Goal: Navigation & Orientation: Understand site structure

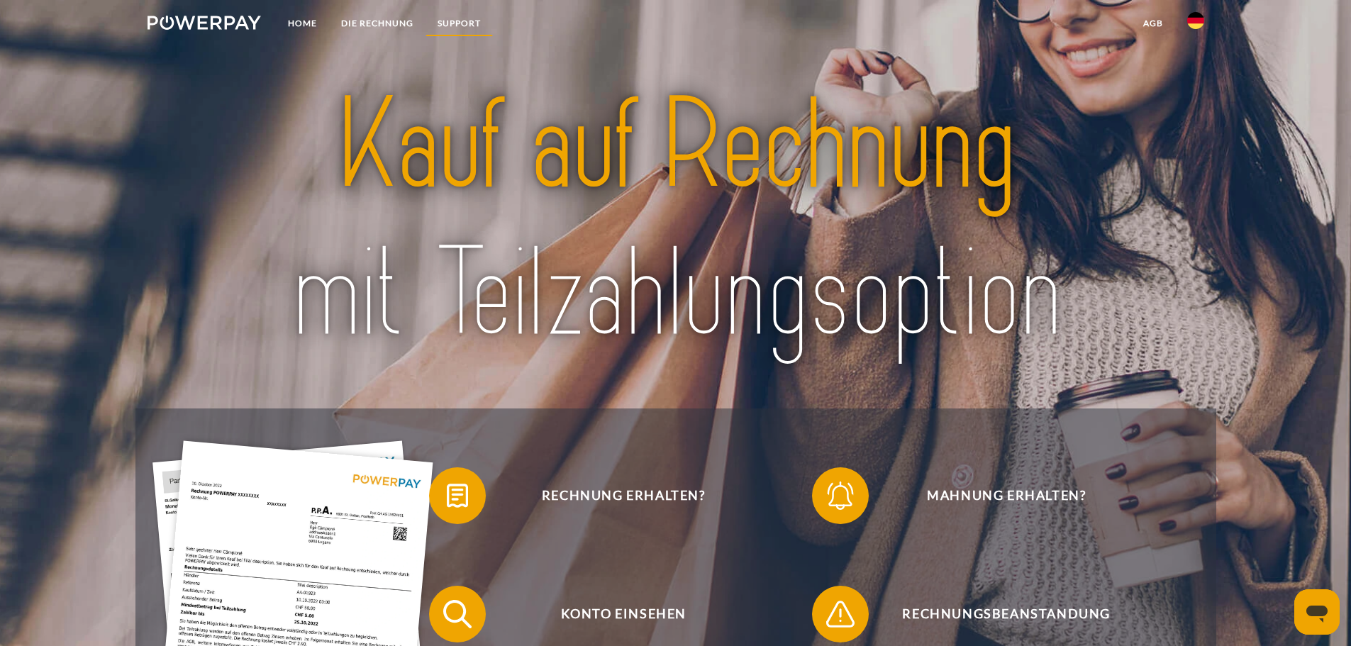
click at [454, 23] on link "SUPPORT" at bounding box center [458, 24] width 67 height 26
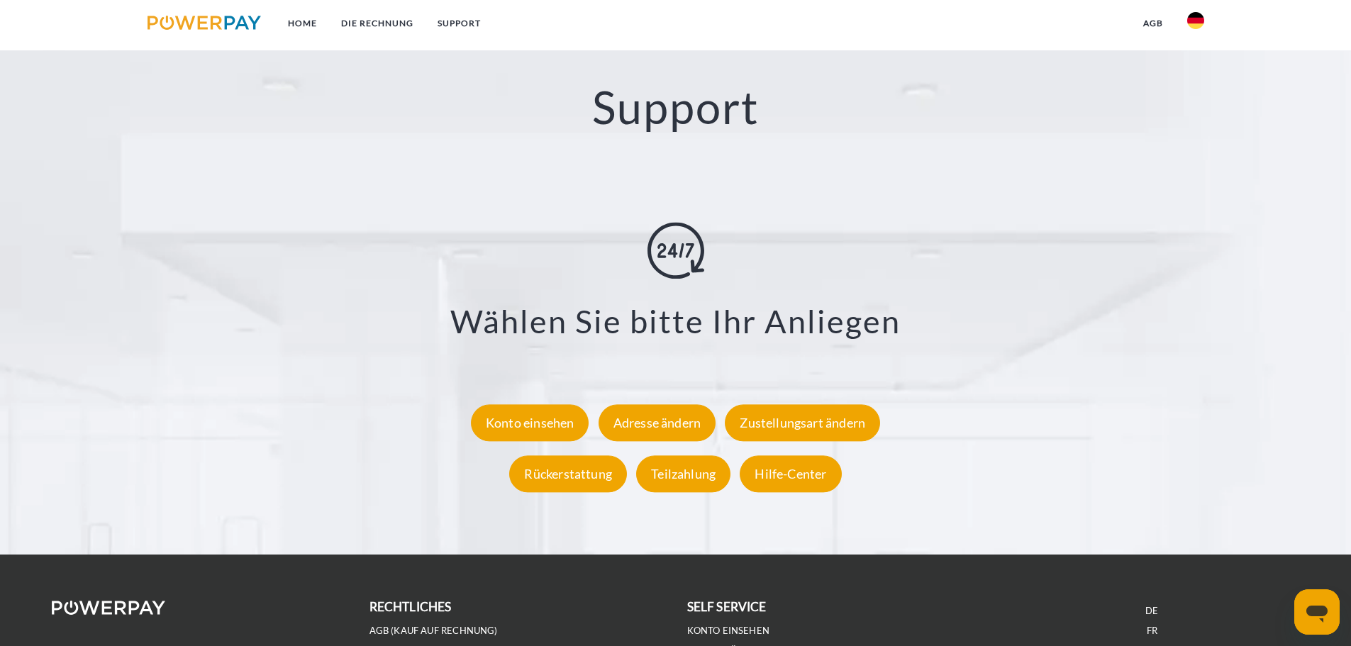
scroll to position [2487, 0]
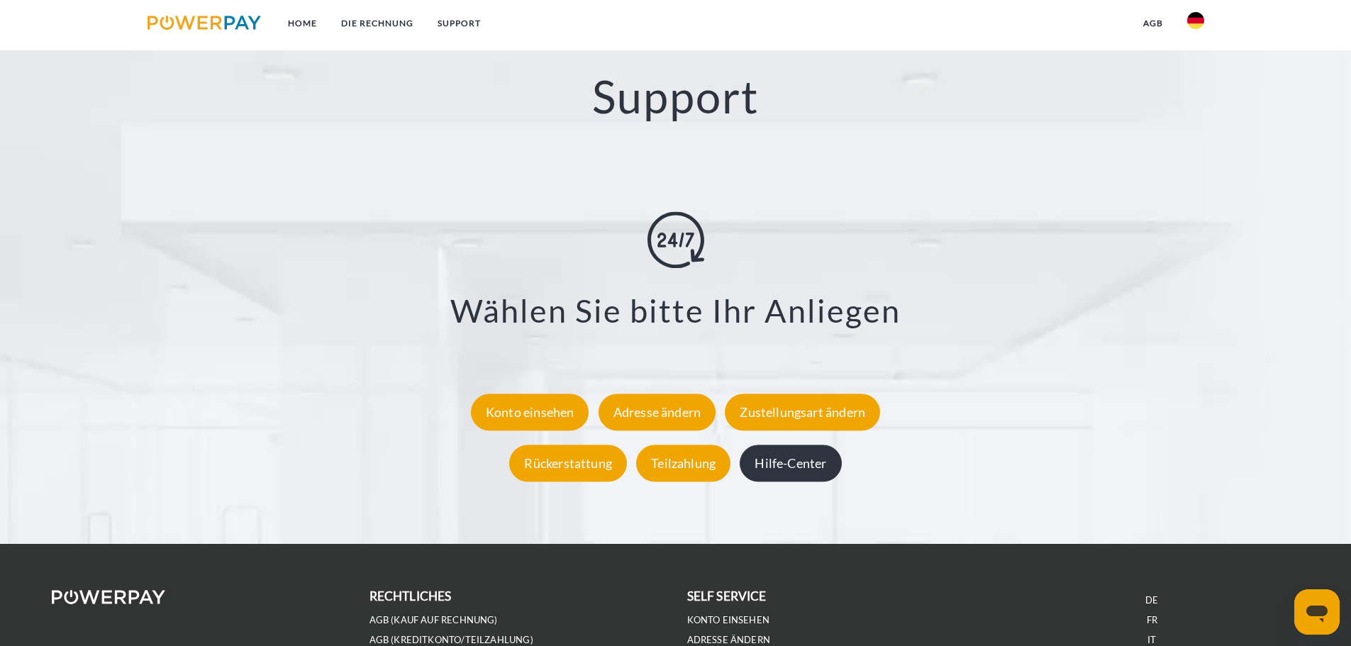
click at [805, 457] on div "Hilfe-Center" at bounding box center [789, 463] width 101 height 37
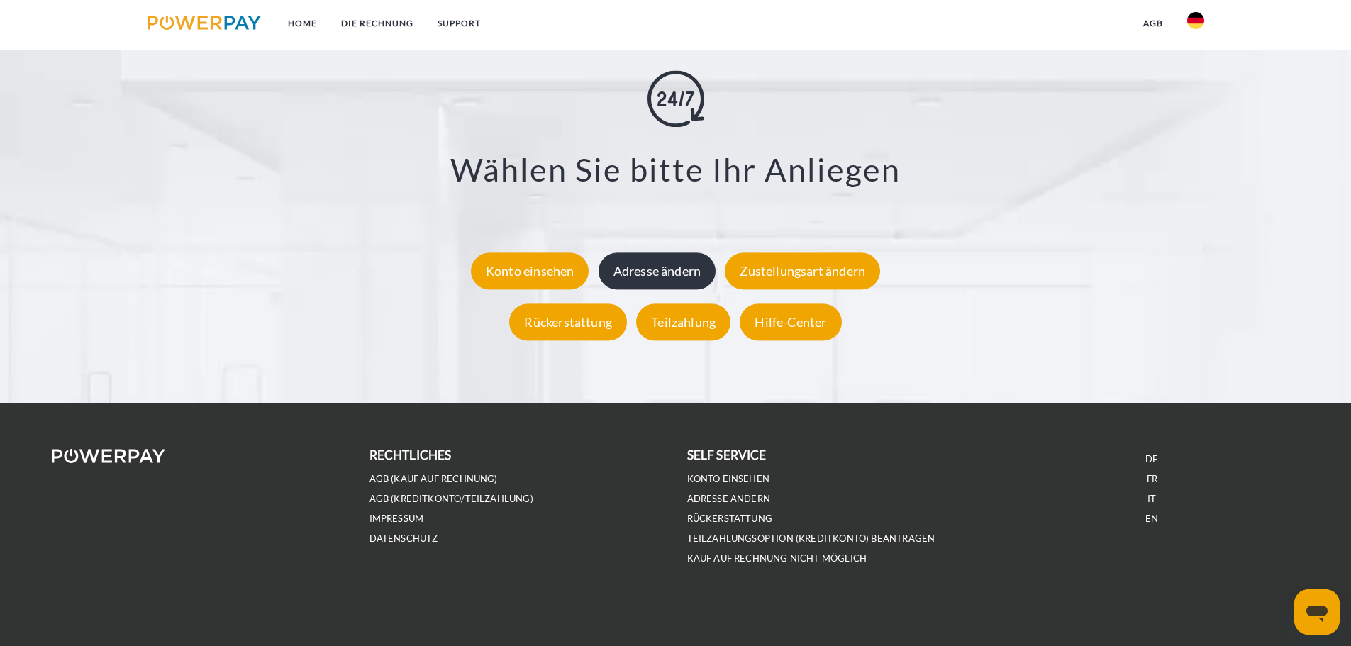
scroll to position [2630, 0]
click at [402, 520] on link "IMPRESSUM" at bounding box center [396, 519] width 55 height 12
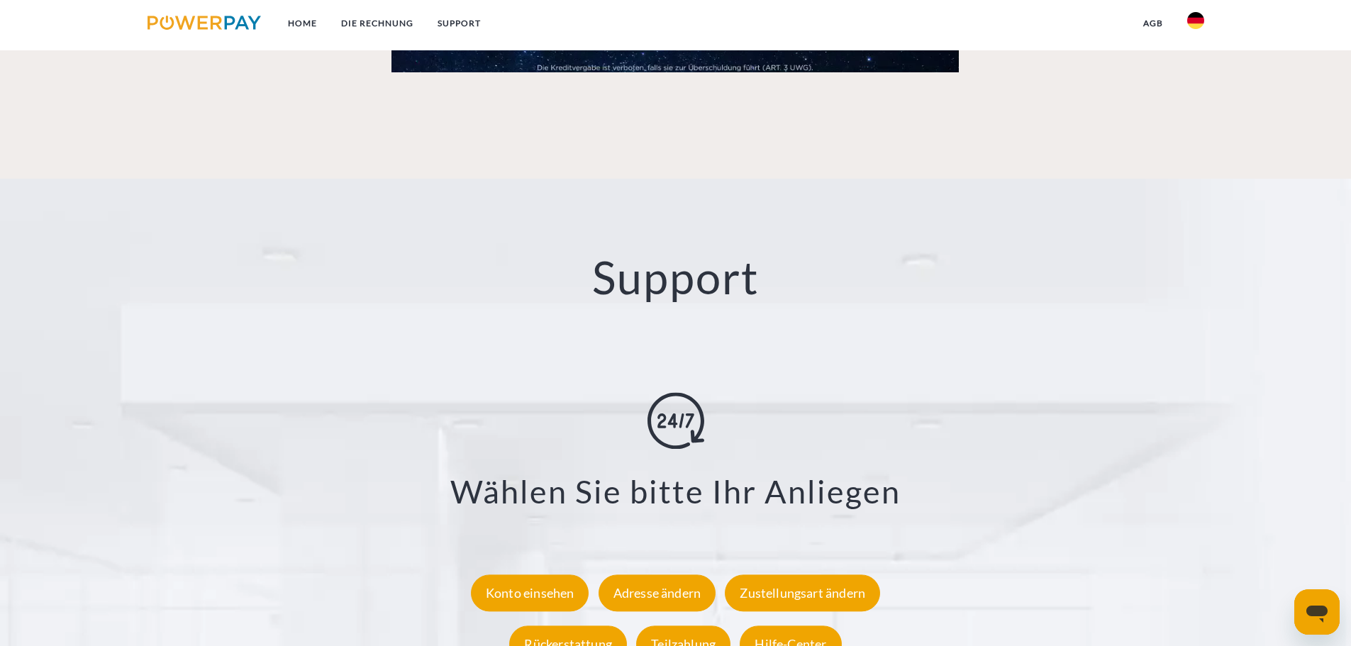
scroll to position [2276, 0]
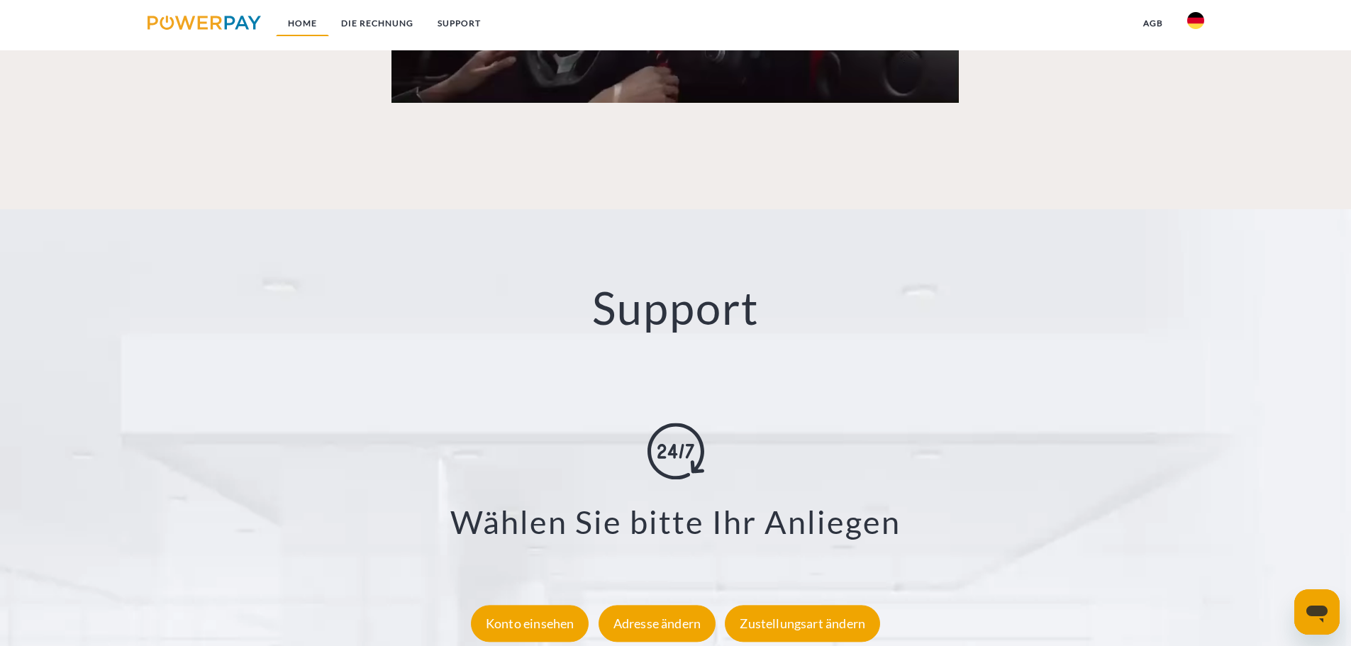
click at [295, 21] on link "Home" at bounding box center [302, 24] width 53 height 26
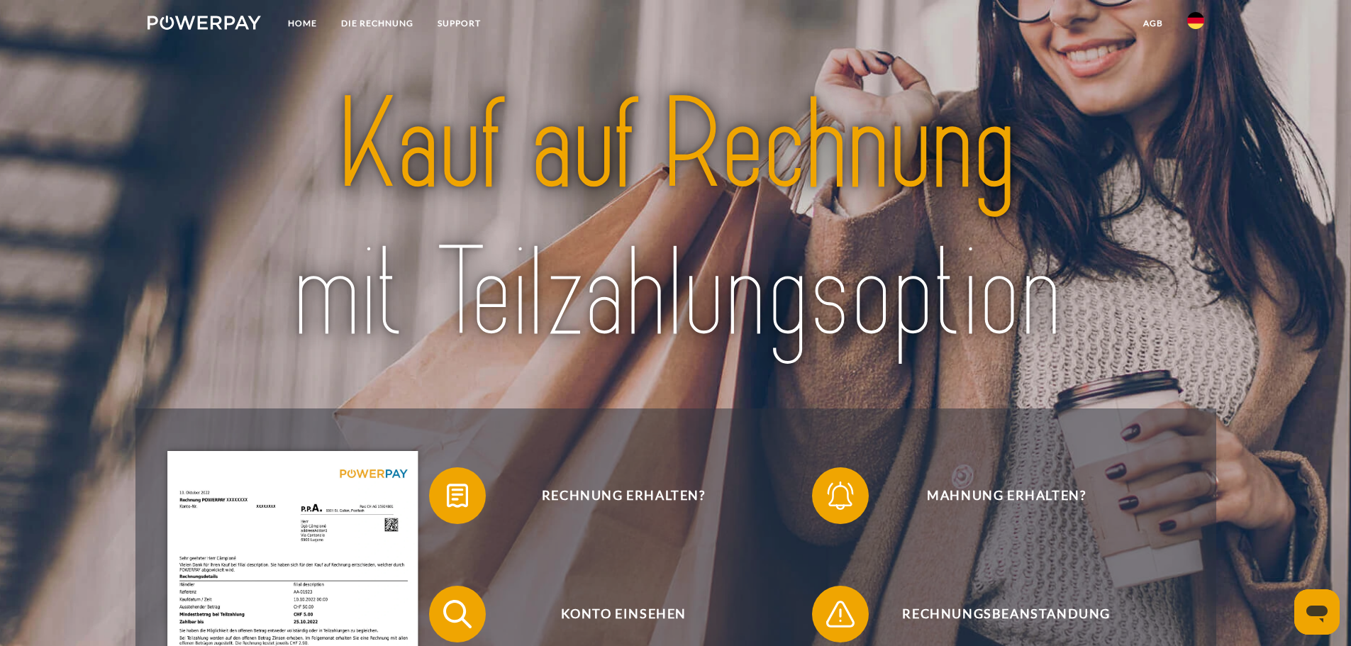
click at [305, 572] on img at bounding box center [292, 628] width 250 height 355
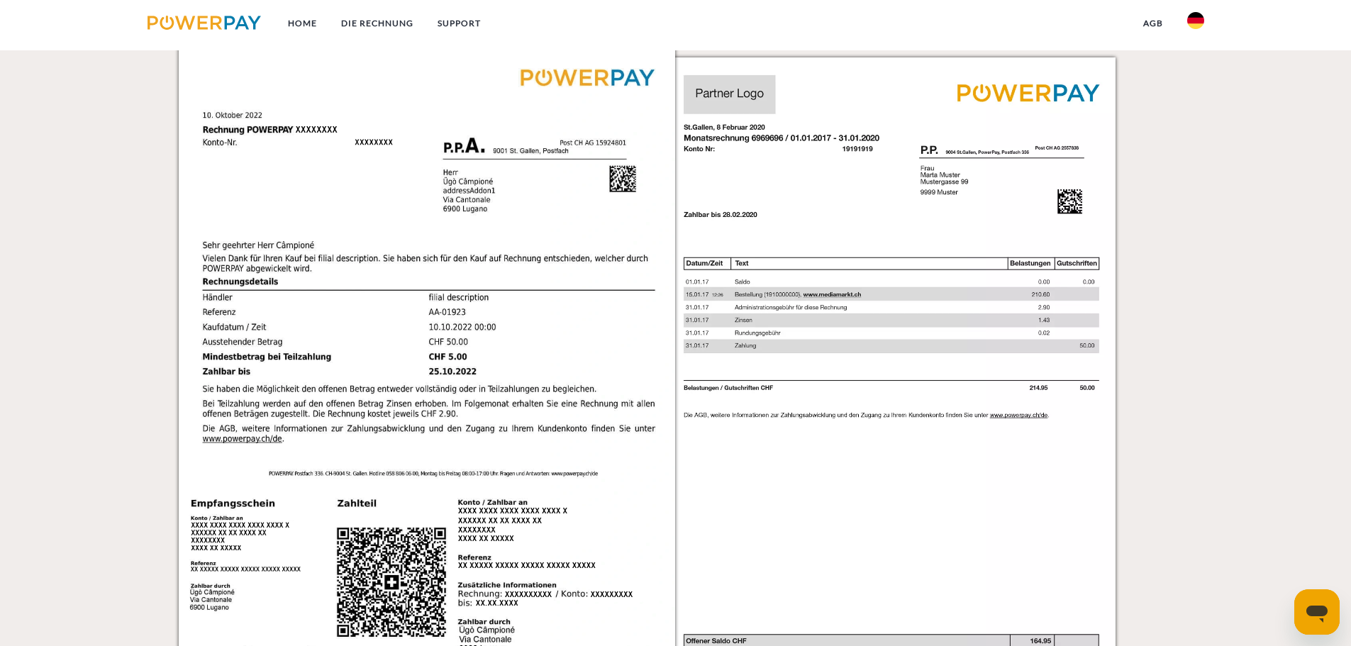
scroll to position [1485, 0]
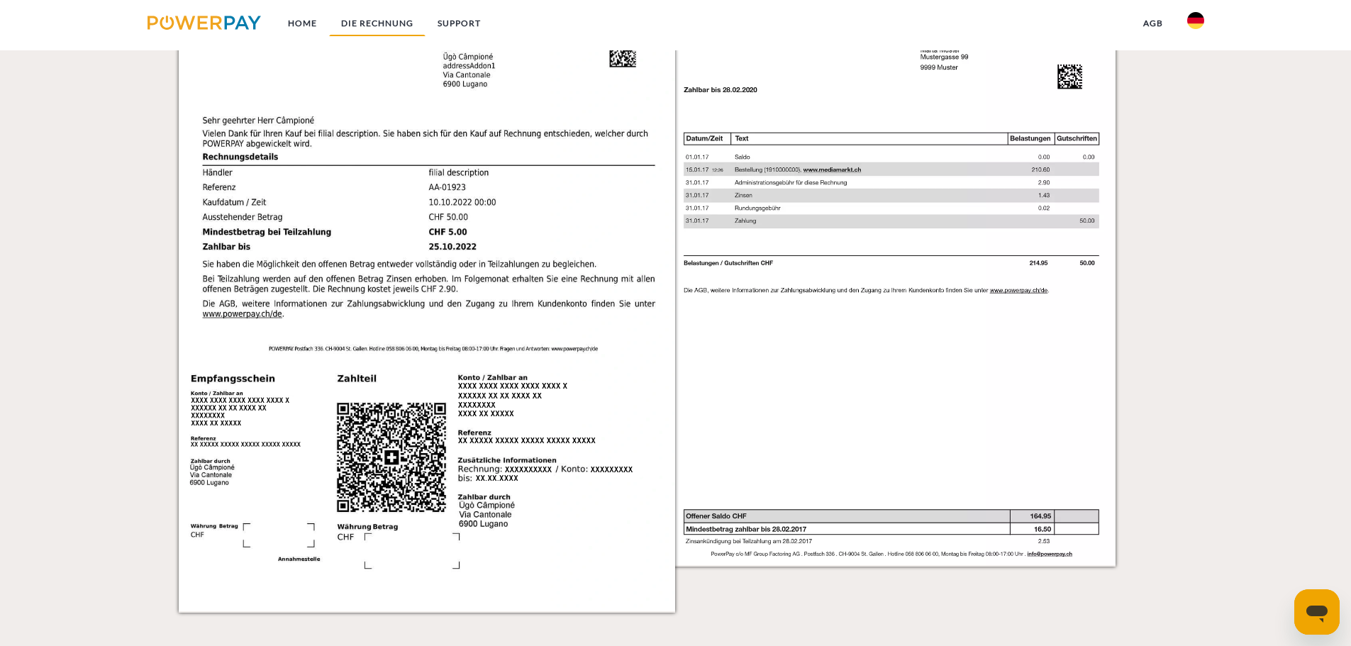
click at [386, 28] on link "DIE RECHNUNG" at bounding box center [377, 24] width 96 height 26
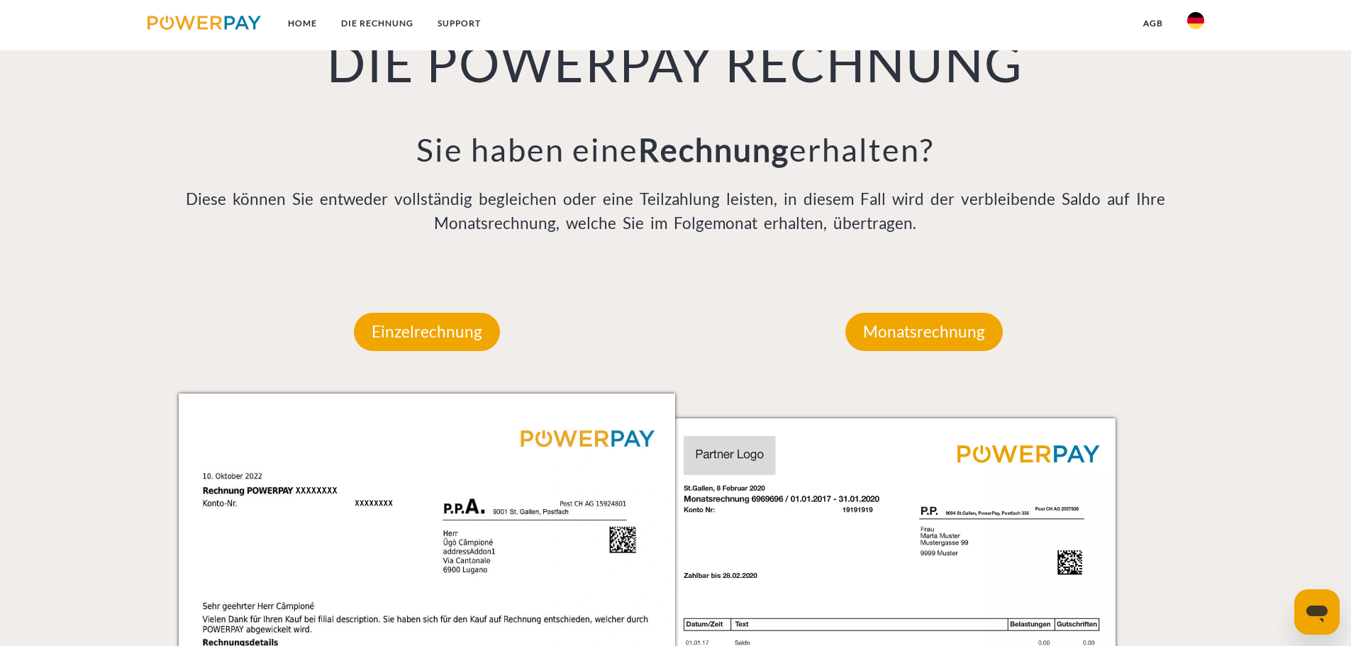
scroll to position [925, 0]
